Goal: Task Accomplishment & Management: Use online tool/utility

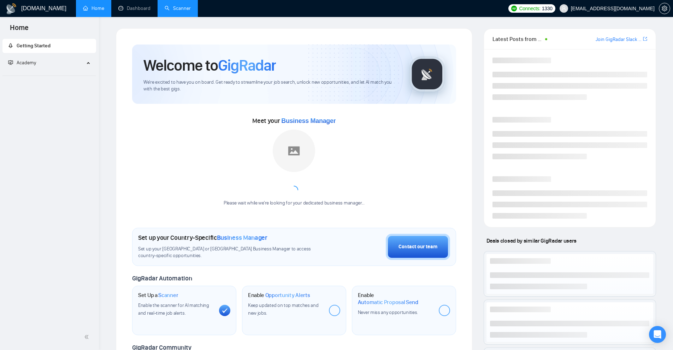
click at [183, 9] on link "Scanner" at bounding box center [178, 8] width 26 height 6
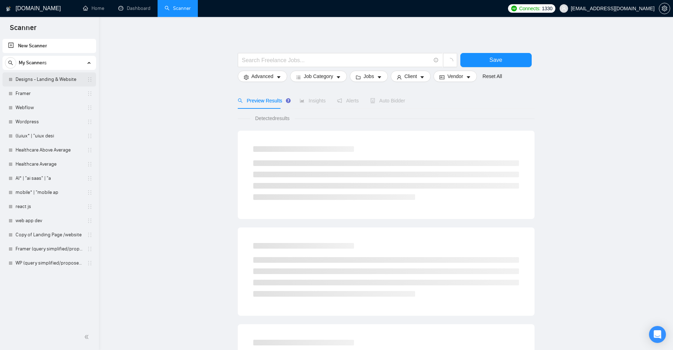
click at [55, 82] on link "Designs - Landing & Website" at bounding box center [49, 79] width 67 height 14
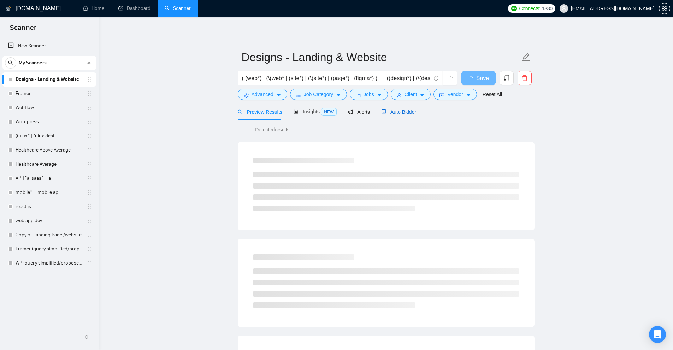
click at [409, 112] on span "Auto Bidder" at bounding box center [398, 112] width 35 height 6
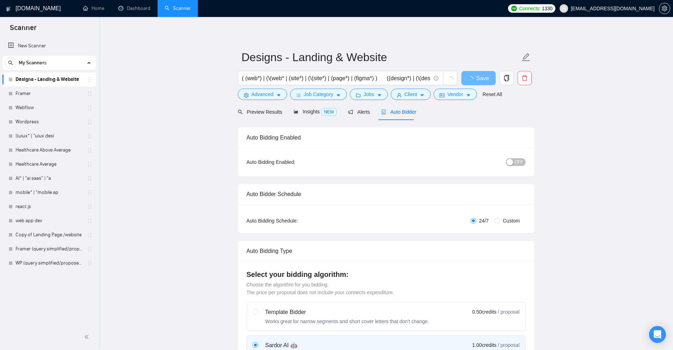
checkbox input "true"
drag, startPoint x: 423, startPoint y: 113, endPoint x: 387, endPoint y: 116, distance: 36.5
click at [387, 116] on div "Preview Results Insights NEW Alerts Auto Bidder" at bounding box center [386, 111] width 297 height 17
copy span "Auto Bidder"
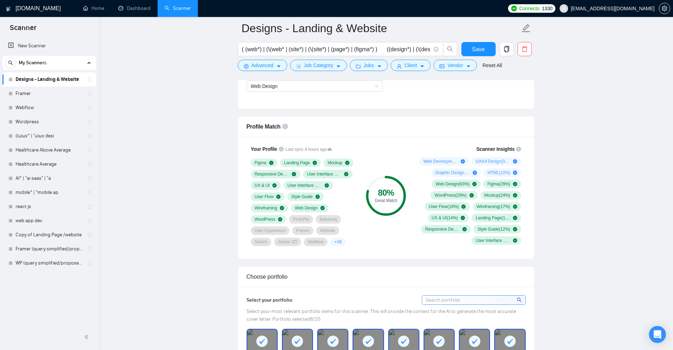
scroll to position [459, 0]
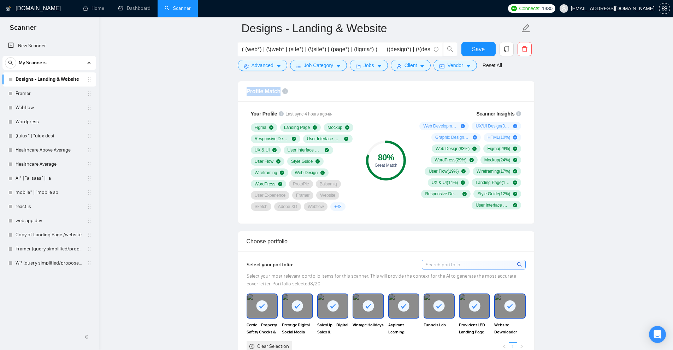
drag, startPoint x: 258, startPoint y: 93, endPoint x: 280, endPoint y: 92, distance: 22.3
click at [280, 92] on div "Profile Match" at bounding box center [386, 91] width 296 height 20
copy span "Profile Match"
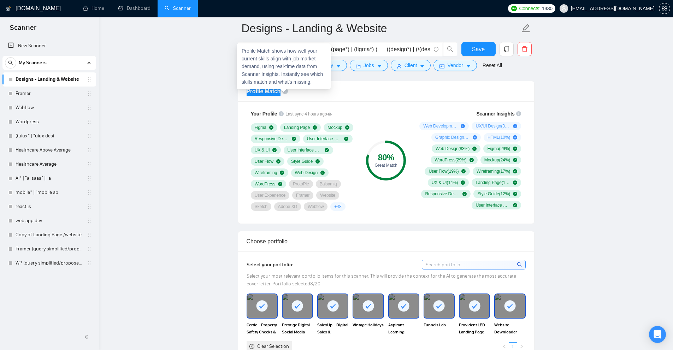
scroll to position [424, 0]
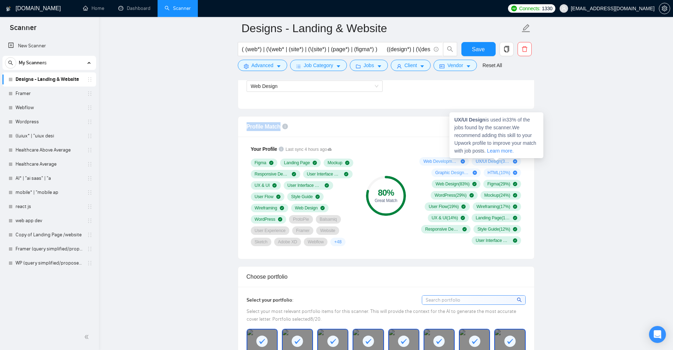
click at [501, 150] on link "Learn more." at bounding box center [500, 151] width 26 height 6
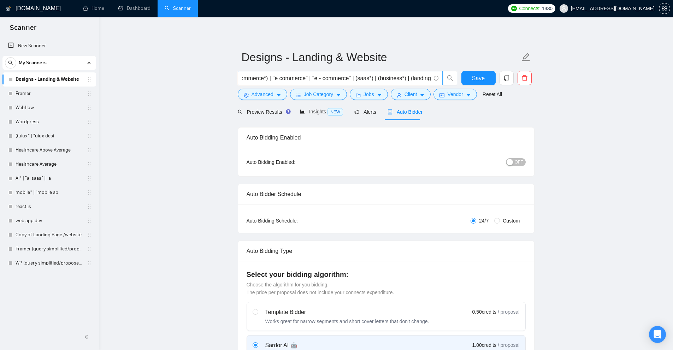
scroll to position [0, 0]
click at [436, 69] on link "Learn more" at bounding box center [443, 66] width 25 height 6
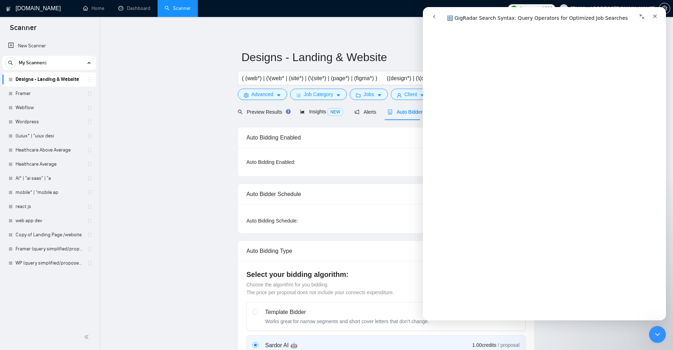
scroll to position [2488, 0]
click at [547, 312] on link "Open in help center" at bounding box center [544, 310] width 57 height 6
click at [395, 127] on div "Auto Bidding Enabled Auto Bidding Enabled: OFF" at bounding box center [386, 151] width 297 height 49
click at [406, 94] on span "Client" at bounding box center [410, 94] width 13 height 8
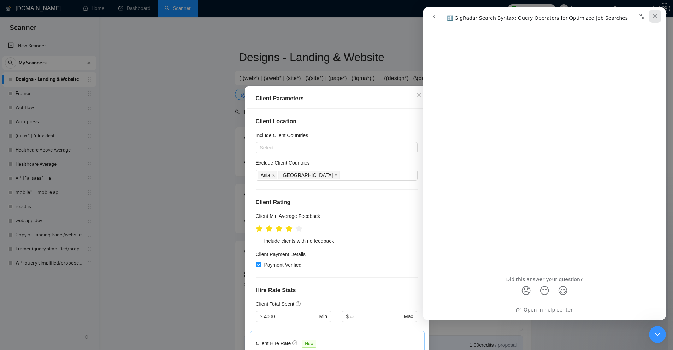
click at [657, 13] on div "Close" at bounding box center [654, 16] width 13 height 13
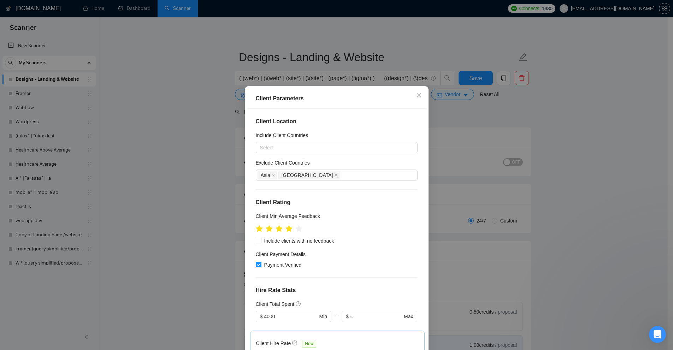
scroll to position [0, 0]
click at [286, 97] on div "Client Parameters" at bounding box center [337, 98] width 162 height 8
copy div "Client Parameters"
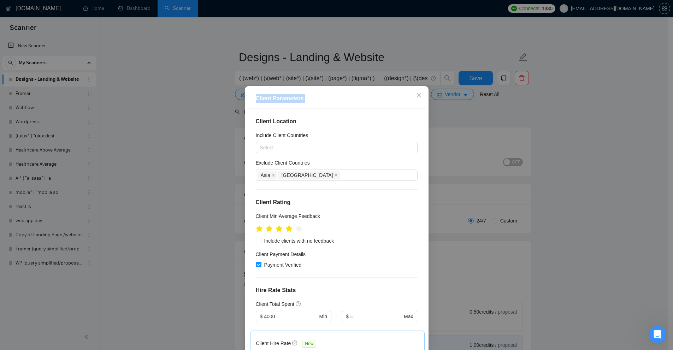
click at [265, 303] on h5 "Client Total Spent" at bounding box center [275, 304] width 38 height 8
click at [262, 304] on h5 "Client Total Spent" at bounding box center [275, 304] width 38 height 8
drag, startPoint x: 262, startPoint y: 304, endPoint x: 281, endPoint y: 305, distance: 19.1
click at [281, 305] on h5 "Client Total Spent" at bounding box center [275, 304] width 38 height 8
copy h5 "Client Total Spent"
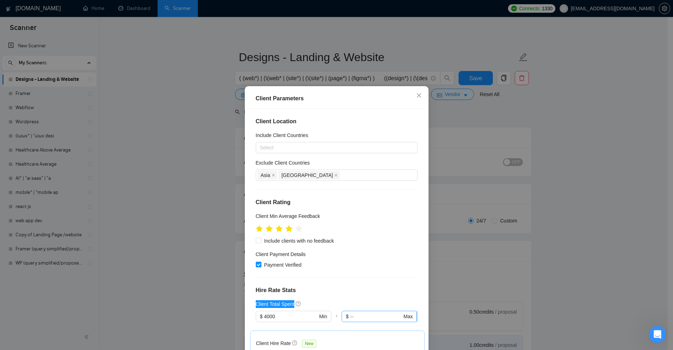
scroll to position [177, 0]
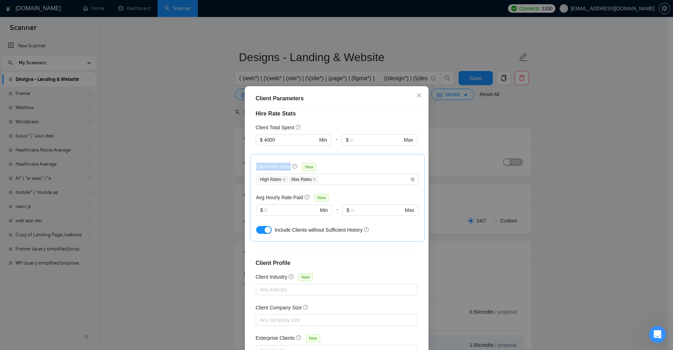
drag, startPoint x: 253, startPoint y: 167, endPoint x: 286, endPoint y: 165, distance: 33.2
click at [286, 165] on h5 "Client Hire Rate" at bounding box center [273, 167] width 35 height 8
copy h5 "Client Hire Rate"
click at [339, 178] on div "High Rates Max Rates" at bounding box center [334, 179] width 152 height 8
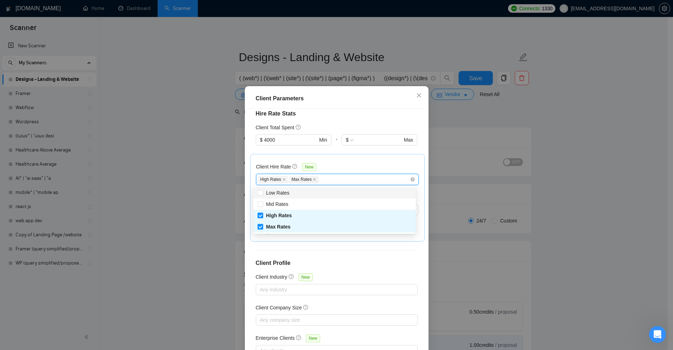
type input "4"
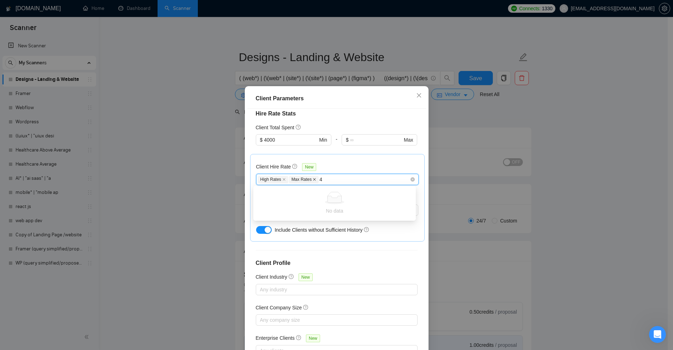
click at [313, 178] on icon "close" at bounding box center [315, 180] width 4 height 4
click at [282, 180] on icon "close" at bounding box center [284, 180] width 4 height 4
click at [292, 179] on div "4" at bounding box center [334, 179] width 152 height 8
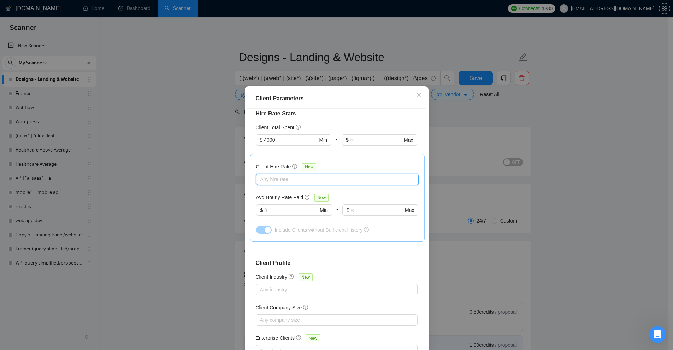
click at [292, 179] on div at bounding box center [334, 179] width 152 height 8
type input "40%"
click at [357, 173] on div "Client Hire Rate New" at bounding box center [337, 168] width 162 height 11
click at [304, 180] on div at bounding box center [334, 179] width 152 height 8
click at [310, 176] on div at bounding box center [334, 179] width 152 height 8
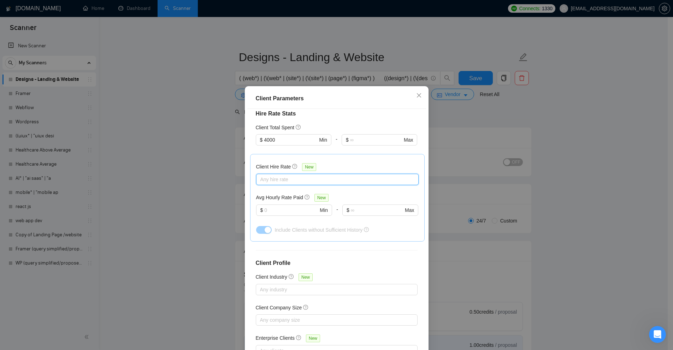
click at [584, 32] on div "Client Parameters Client Location Include Client Countries Select Exclude Clien…" at bounding box center [336, 175] width 673 height 350
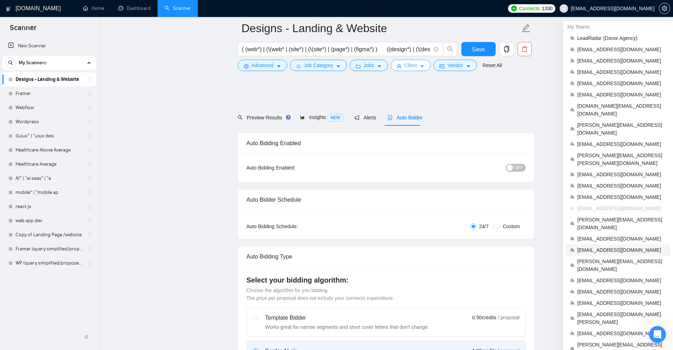
scroll to position [71, 0]
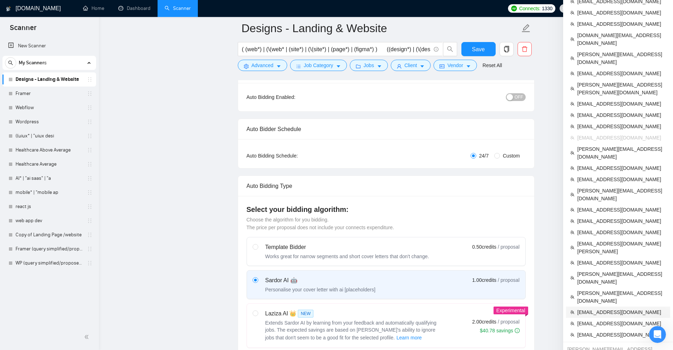
click at [600, 308] on span "Abu.Turab@insol360.com" at bounding box center [621, 312] width 89 height 8
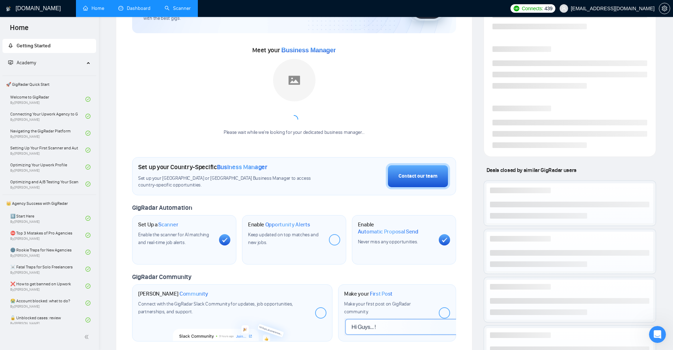
click at [150, 11] on link "Dashboard" at bounding box center [134, 8] width 32 height 6
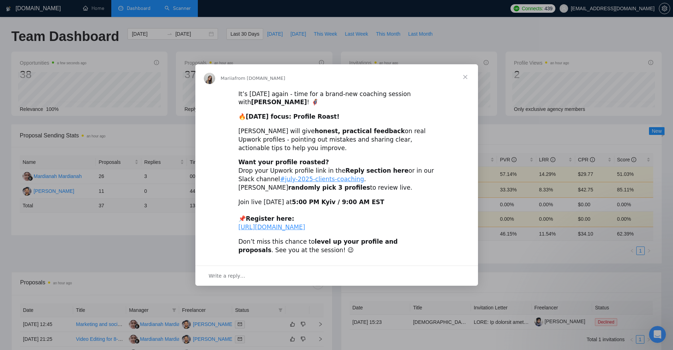
click at [467, 68] on span "Close" at bounding box center [464, 76] width 25 height 25
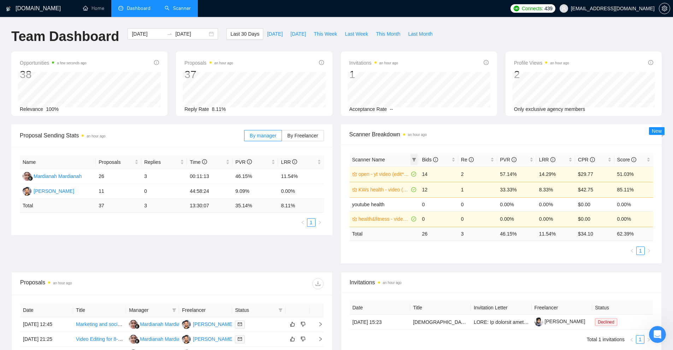
click at [415, 157] on span at bounding box center [413, 159] width 7 height 11
click at [413, 159] on icon "filter" at bounding box center [414, 160] width 4 height 4
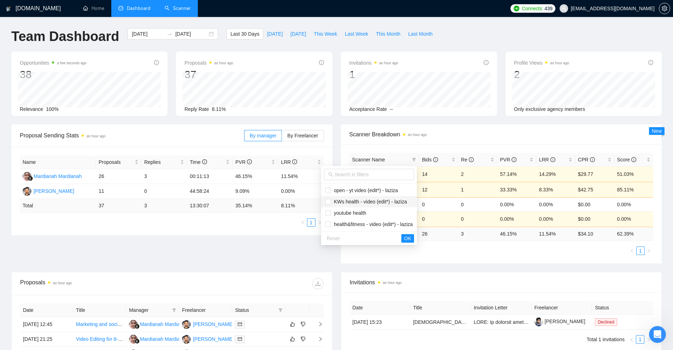
click at [370, 202] on span "KWs health - video (edit*) - laziza" at bounding box center [369, 202] width 76 height 6
checkbox input "true"
click at [376, 189] on span "open - yt video (edit*) - laziza" at bounding box center [364, 191] width 67 height 6
checkbox input "true"
click at [407, 239] on span "OK" at bounding box center [407, 239] width 7 height 8
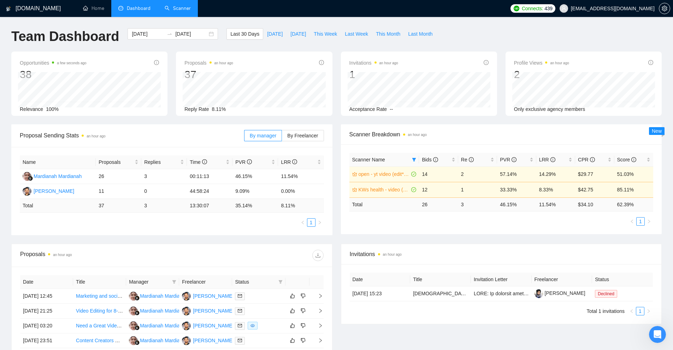
click at [503, 237] on div "Proposal Sending Stats an hour ago By manager By Freelancer Name Proposals Repl…" at bounding box center [336, 183] width 659 height 119
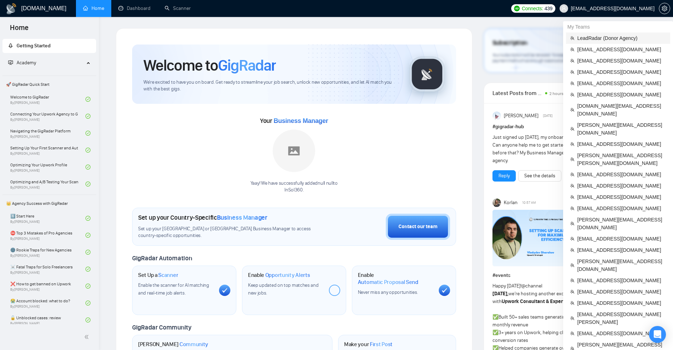
click at [609, 40] on span "LeadRadar (Donor Agency)" at bounding box center [621, 38] width 89 height 8
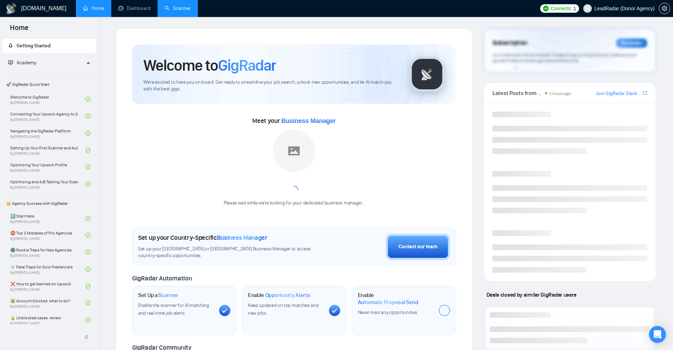
click at [176, 5] on link "Scanner" at bounding box center [178, 8] width 26 height 6
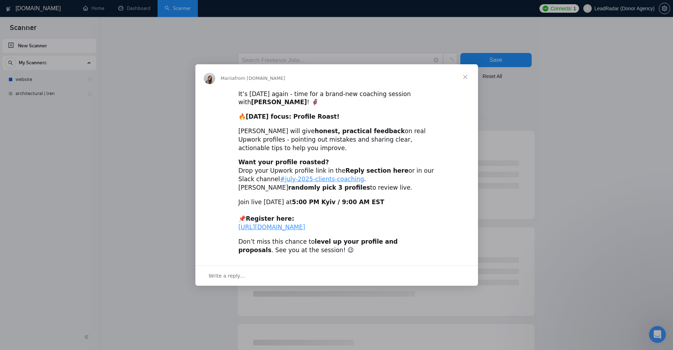
click at [279, 41] on div "Intercom messenger" at bounding box center [336, 175] width 673 height 350
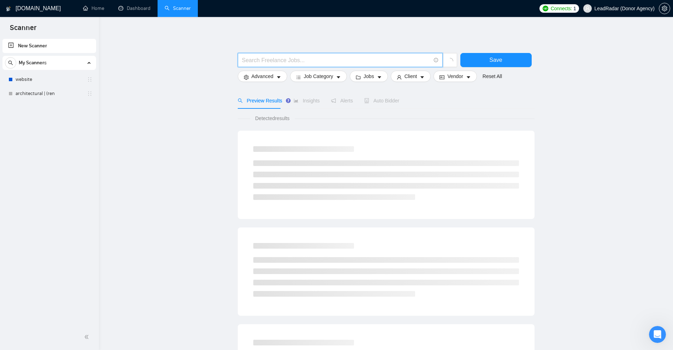
click at [310, 57] on input "text" at bounding box center [336, 60] width 189 height 9
paste input "(react* | reactjs | "react.js" | "(react)" | "(react.js)" | "(reactjs)" | "/rea…"
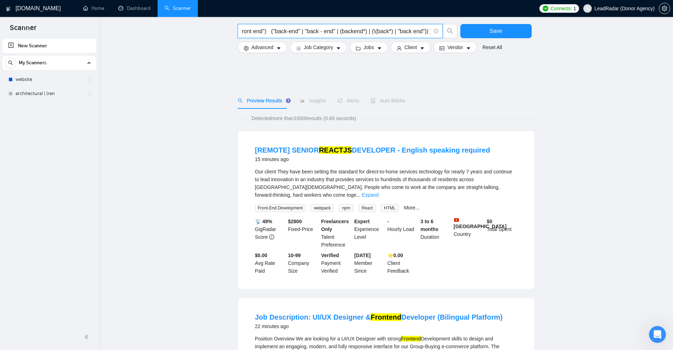
scroll to position [177, 0]
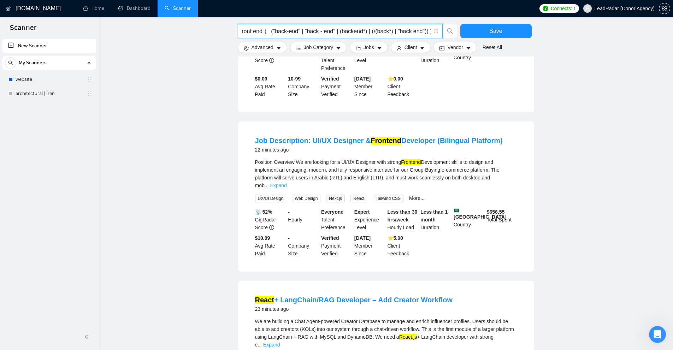
type input "(react* | reactjs | "react.js" | "(react)" | "(react.js)" | "(reactjs)" | "/rea…"
click at [286, 183] on link "Expand" at bounding box center [278, 186] width 17 height 6
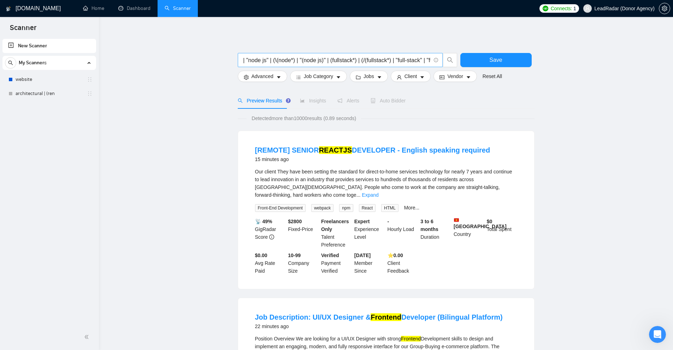
scroll to position [0, 0]
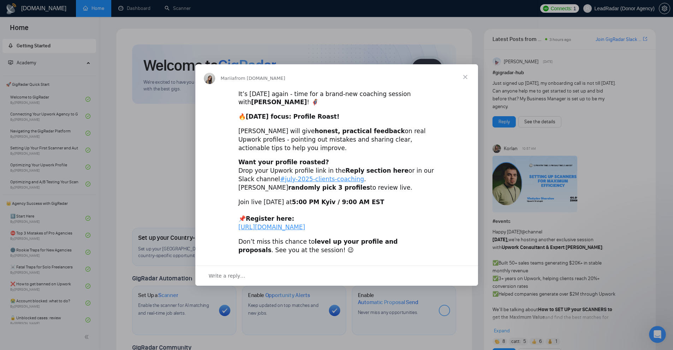
click at [471, 67] on span "Close" at bounding box center [464, 76] width 25 height 25
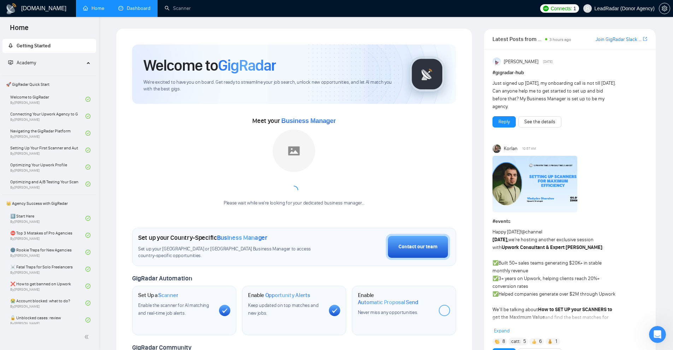
click at [150, 6] on link "Dashboard" at bounding box center [134, 8] width 32 height 6
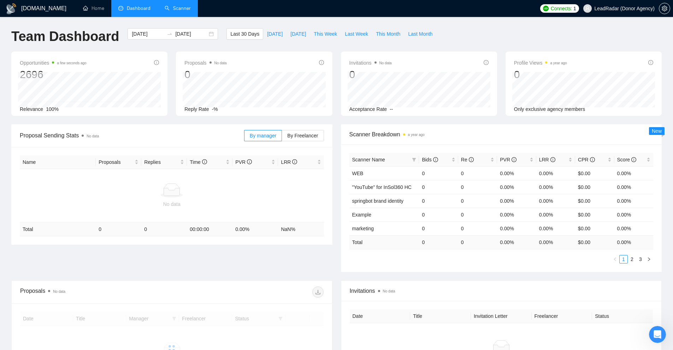
click at [186, 11] on link "Scanner" at bounding box center [178, 8] width 26 height 6
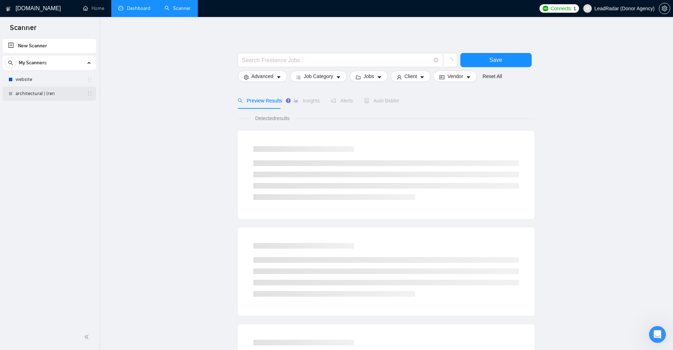
click at [25, 90] on link "architectural | (ren" at bounding box center [49, 94] width 67 height 14
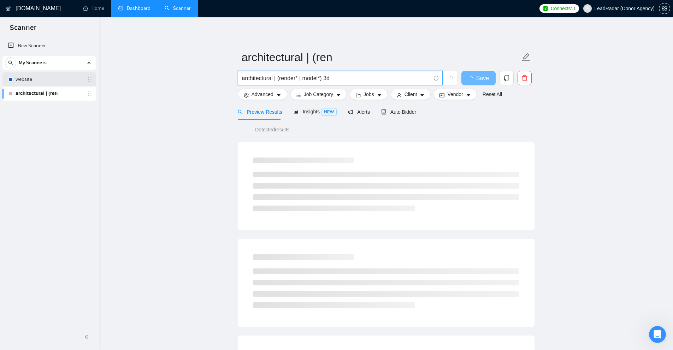
drag, startPoint x: 367, startPoint y: 77, endPoint x: 52, endPoint y: 78, distance: 315.7
click at [55, 78] on section "Scanner New Scanner My Scanners website architectural | ([PERSON_NAME][DOMAIN_N…" at bounding box center [336, 336] width 673 height 672
click at [147, 105] on main "architectural | (ren architectural | (render* | model*) 3d Save Advanced Job Ca…" at bounding box center [385, 322] width 551 height 589
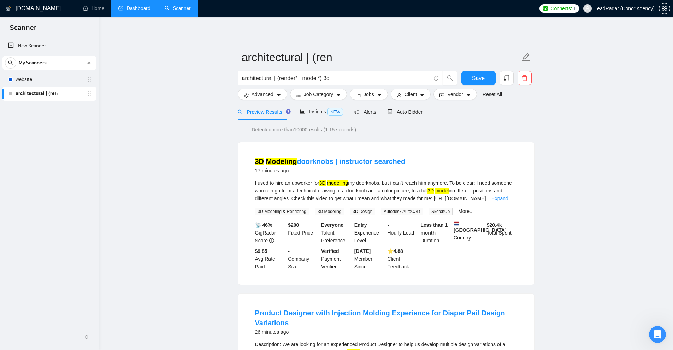
drag, startPoint x: 273, startPoint y: 77, endPoint x: 145, endPoint y: 76, distance: 127.5
click at [522, 78] on icon "delete" at bounding box center [524, 78] width 6 height 6
click at [522, 113] on span "Yes" at bounding box center [520, 114] width 8 height 8
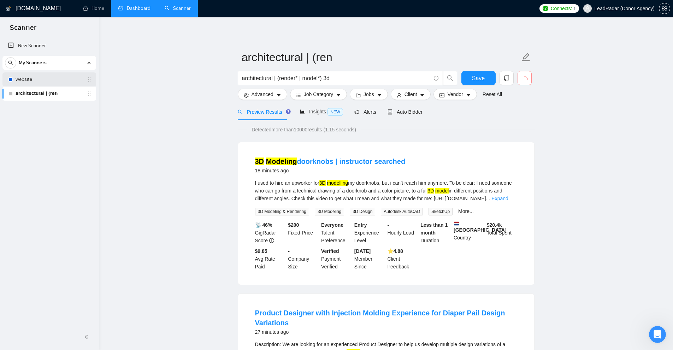
click at [38, 78] on link "website" at bounding box center [49, 79] width 67 height 14
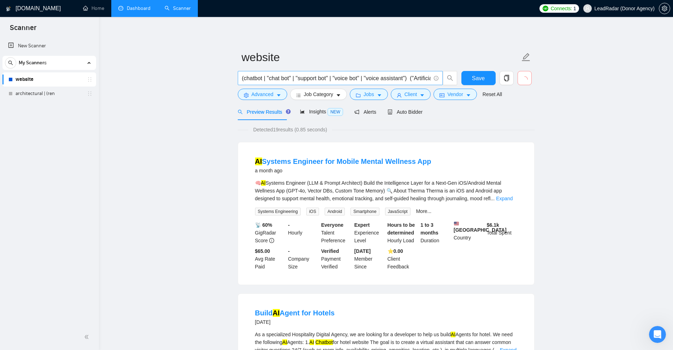
click at [364, 81] on input "(chatbot | "chat bot" | "support bot" | "voice bot" | "voice assistant") ("Arti…" at bounding box center [336, 78] width 189 height 9
click at [39, 48] on link "New Scanner" at bounding box center [49, 46] width 82 height 14
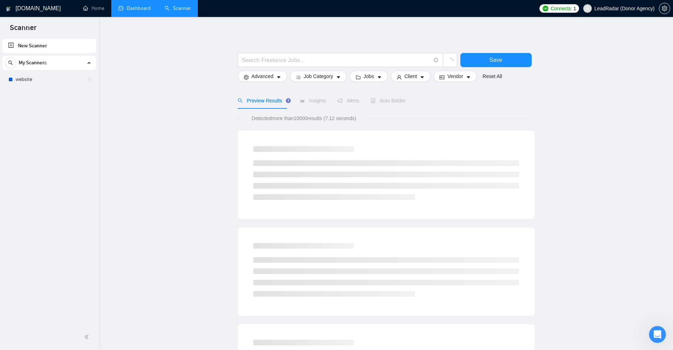
click at [51, 47] on link "New Scanner" at bounding box center [49, 46] width 82 height 14
click at [326, 59] on input "text" at bounding box center [336, 60] width 189 height 9
paste input "(react* | reactjs | "react.js" | "(react)" | "(react.js)" | "(reactjs)" | "/rea…"
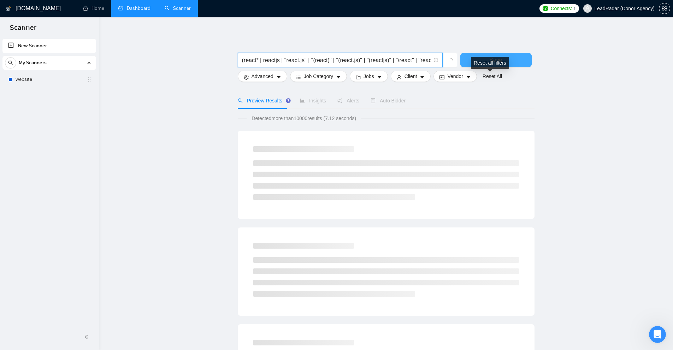
type input "(react* | reactjs | "react.js" | "(react)" | "(react.js)" | "(reactjs)" | "/rea…"
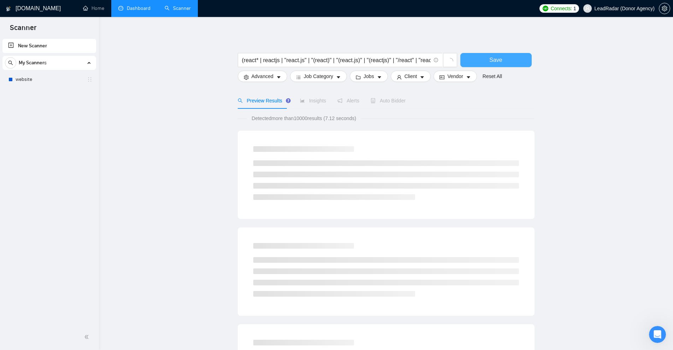
click at [507, 64] on button "Save" at bounding box center [495, 60] width 71 height 14
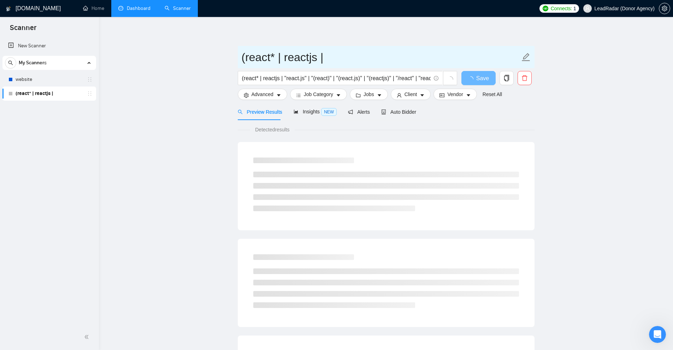
click at [286, 62] on input "(react* | reactjs |" at bounding box center [381, 57] width 278 height 18
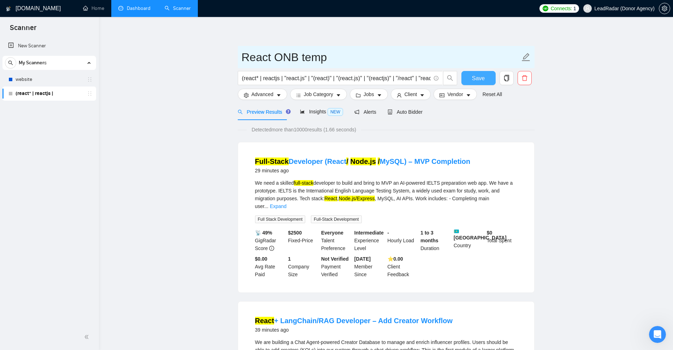
type input "React ONB temp"
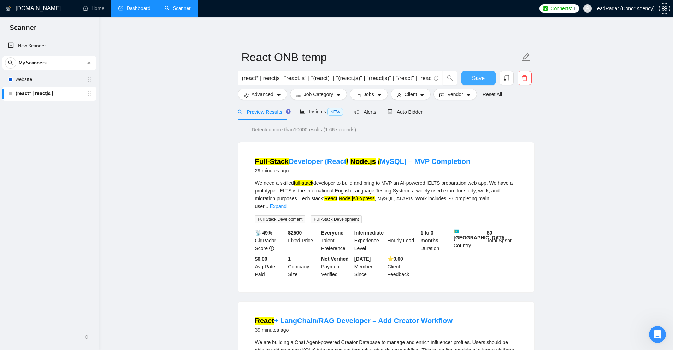
click at [478, 76] on span "Save" at bounding box center [478, 78] width 13 height 9
click at [53, 48] on link "New Scanner" at bounding box center [49, 46] width 82 height 14
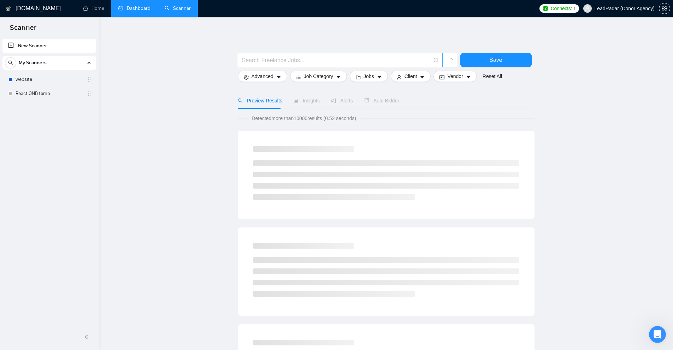
click at [286, 59] on input "text" at bounding box center [336, 60] width 189 height 9
paste input "(Ruby*) | (\(Ruby*) | (RoR*) | "(Ruby on""
type input "(Ruby*) | (\(Ruby*) | (RoR*) | "(Ruby on""
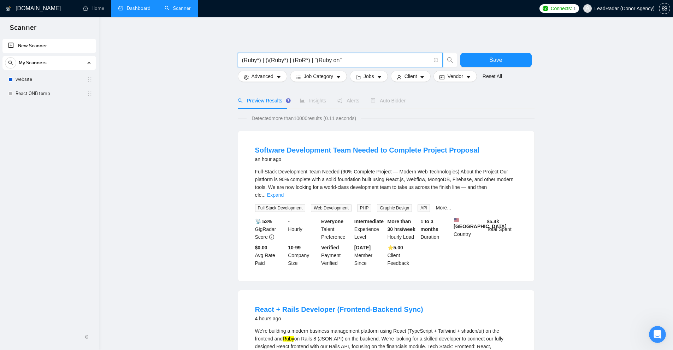
click at [370, 61] on input "(Ruby*) | (\(Ruby*) | (RoR*) | "(Ruby on"" at bounding box center [336, 60] width 189 height 9
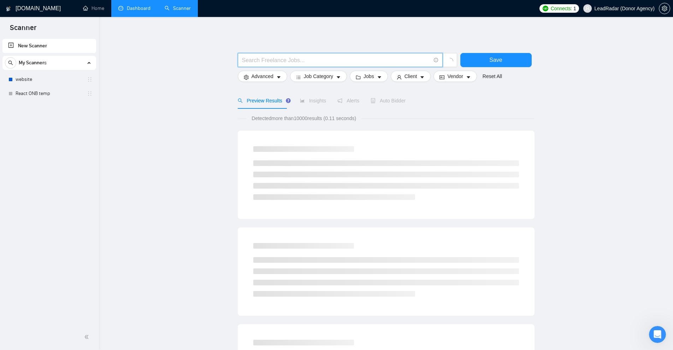
click at [300, 59] on input "text" at bounding box center [336, 60] width 189 height 9
paste input "(Ruby*) | (\(Ruby*) | (RoR*) | "(Ruby on""
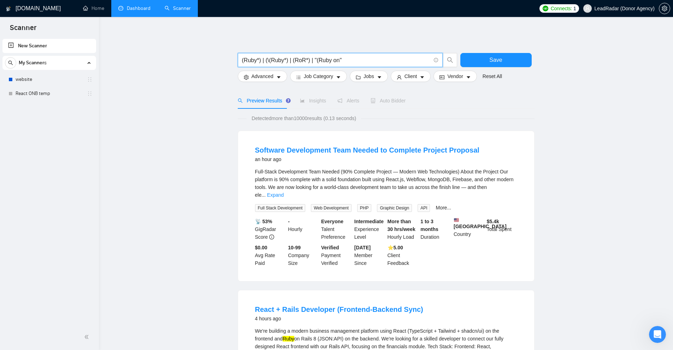
type input "(Ruby*) | (\(Ruby*) | (RoR*) | "(Ruby on""
drag, startPoint x: 357, startPoint y: 58, endPoint x: 344, endPoint y: 58, distance: 12.7
click at [357, 58] on input "(Ruby*) | (\(Ruby*) | (RoR*) | "(Ruby on"" at bounding box center [336, 60] width 189 height 9
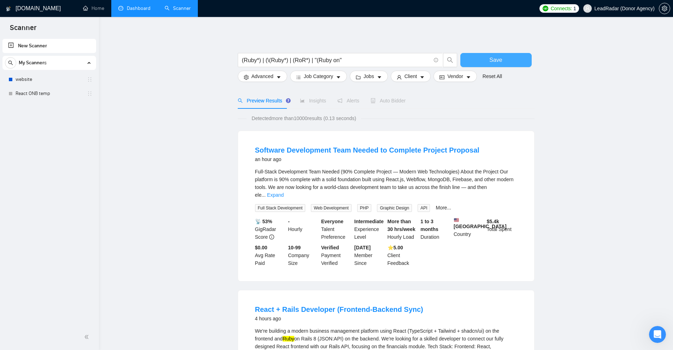
click at [508, 66] on button "Save" at bounding box center [495, 60] width 71 height 14
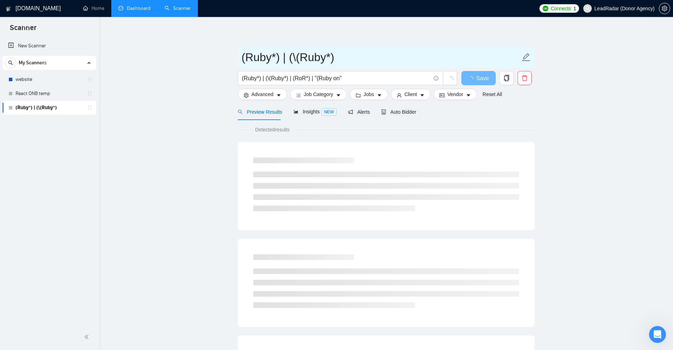
click at [305, 65] on input "(Ruby*) | (\(Ruby*)" at bounding box center [381, 57] width 278 height 18
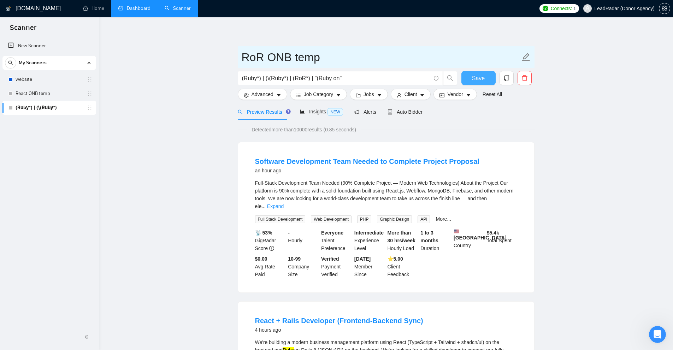
type input "RoR ONB temp"
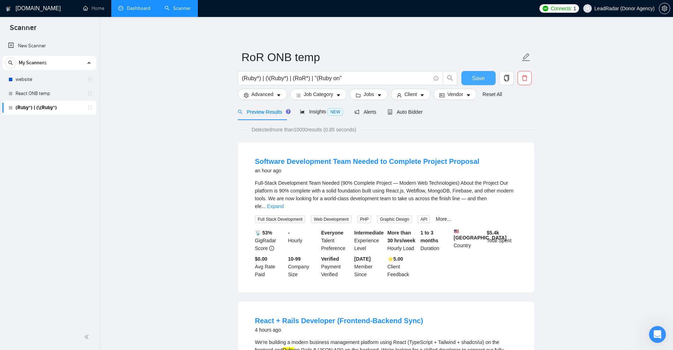
click at [481, 80] on span "Save" at bounding box center [478, 78] width 13 height 9
